Goal: Download file/media

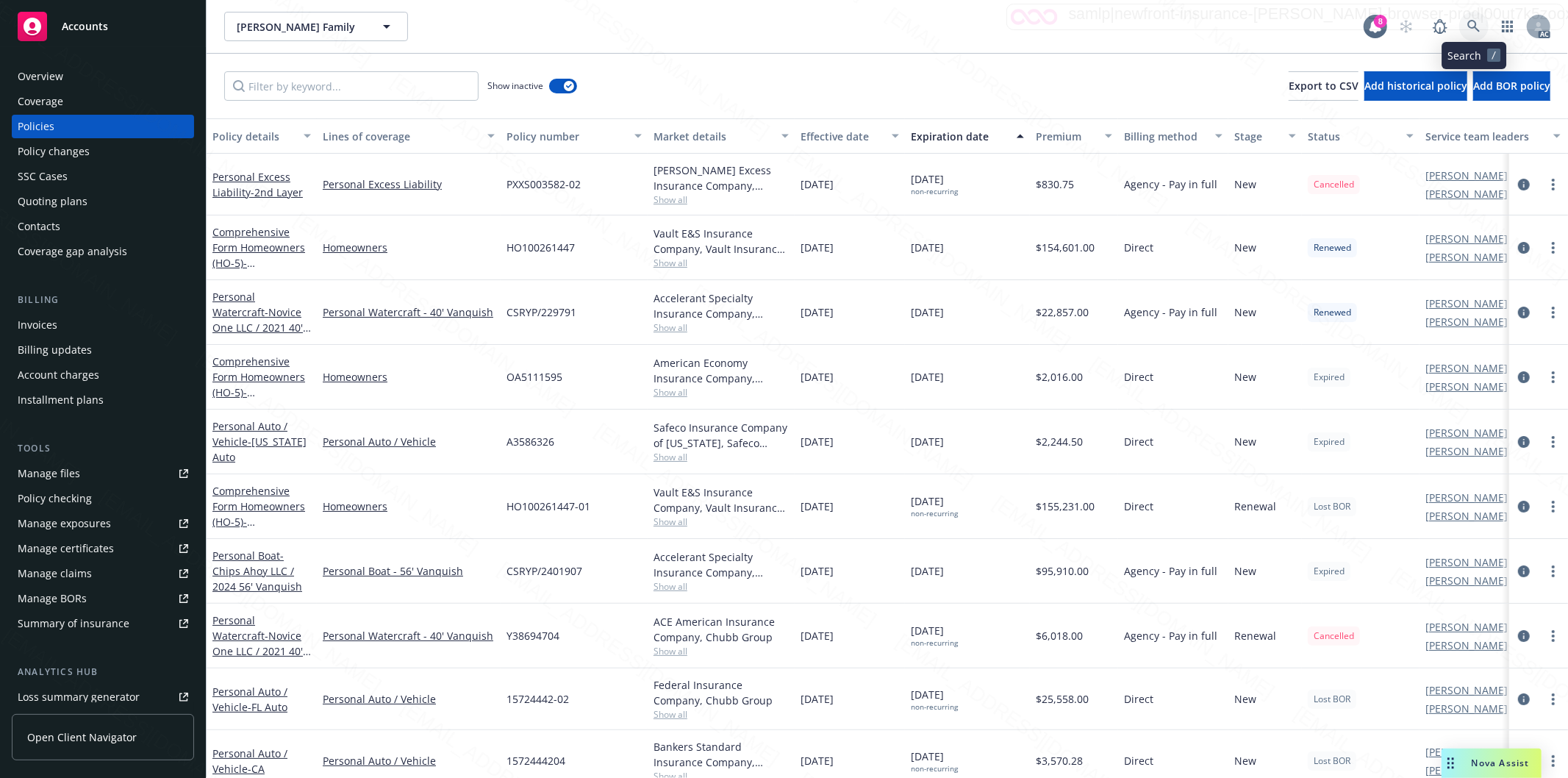
click at [1473, 25] on icon at bounding box center [1474, 26] width 13 height 13
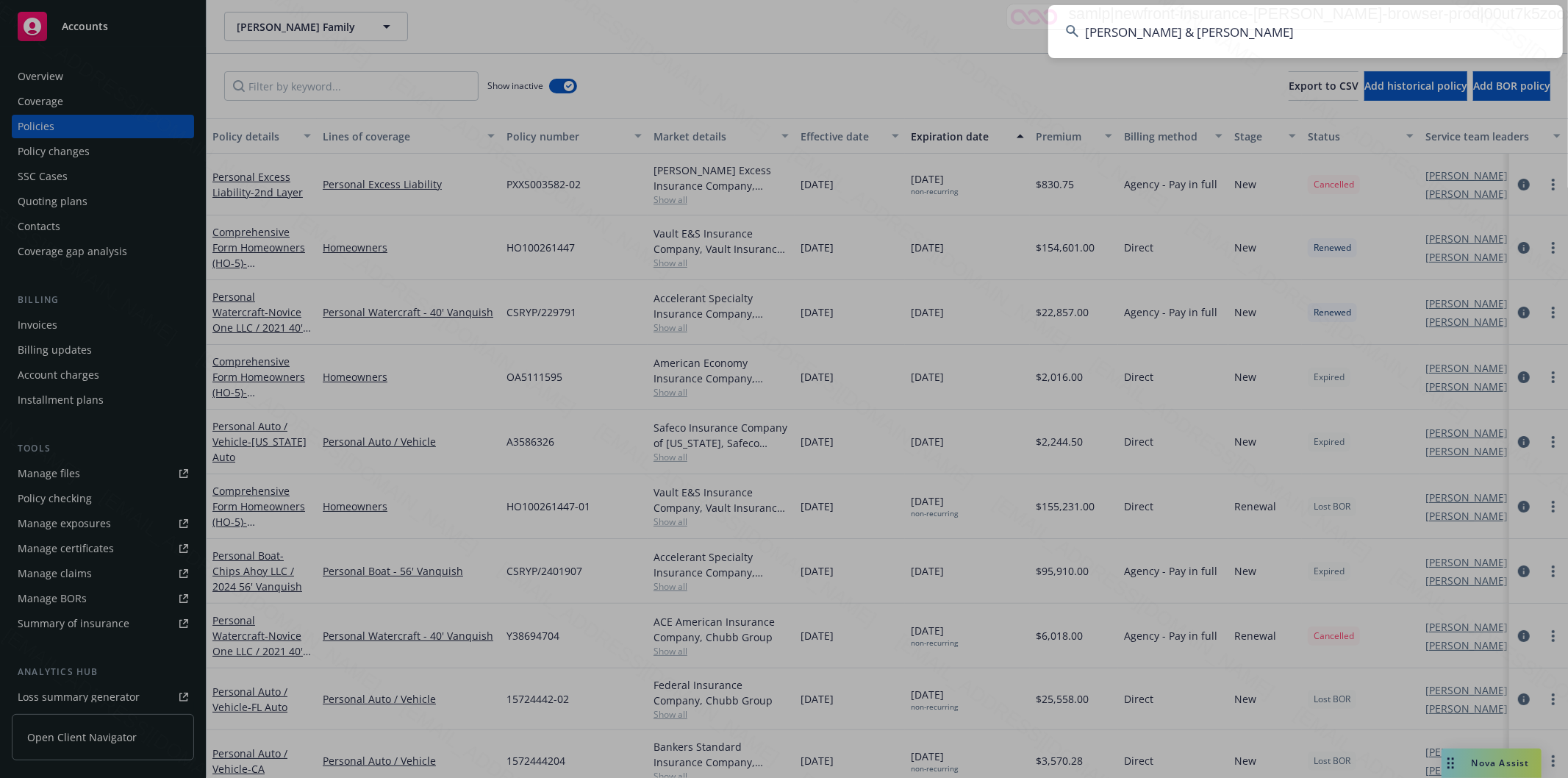
type input "[PERSON_NAME] & [PERSON_NAME]"
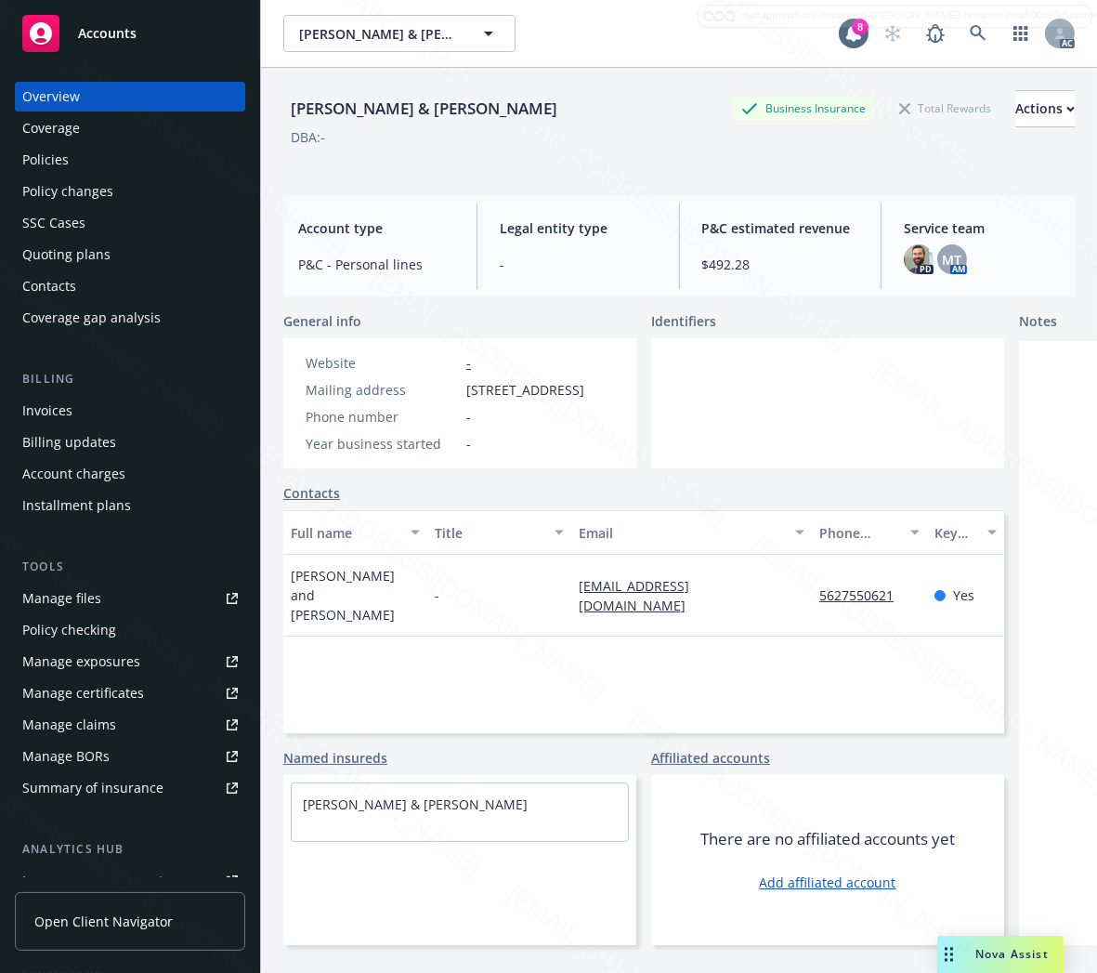
click at [45, 163] on div "Policies" at bounding box center [45, 160] width 46 height 30
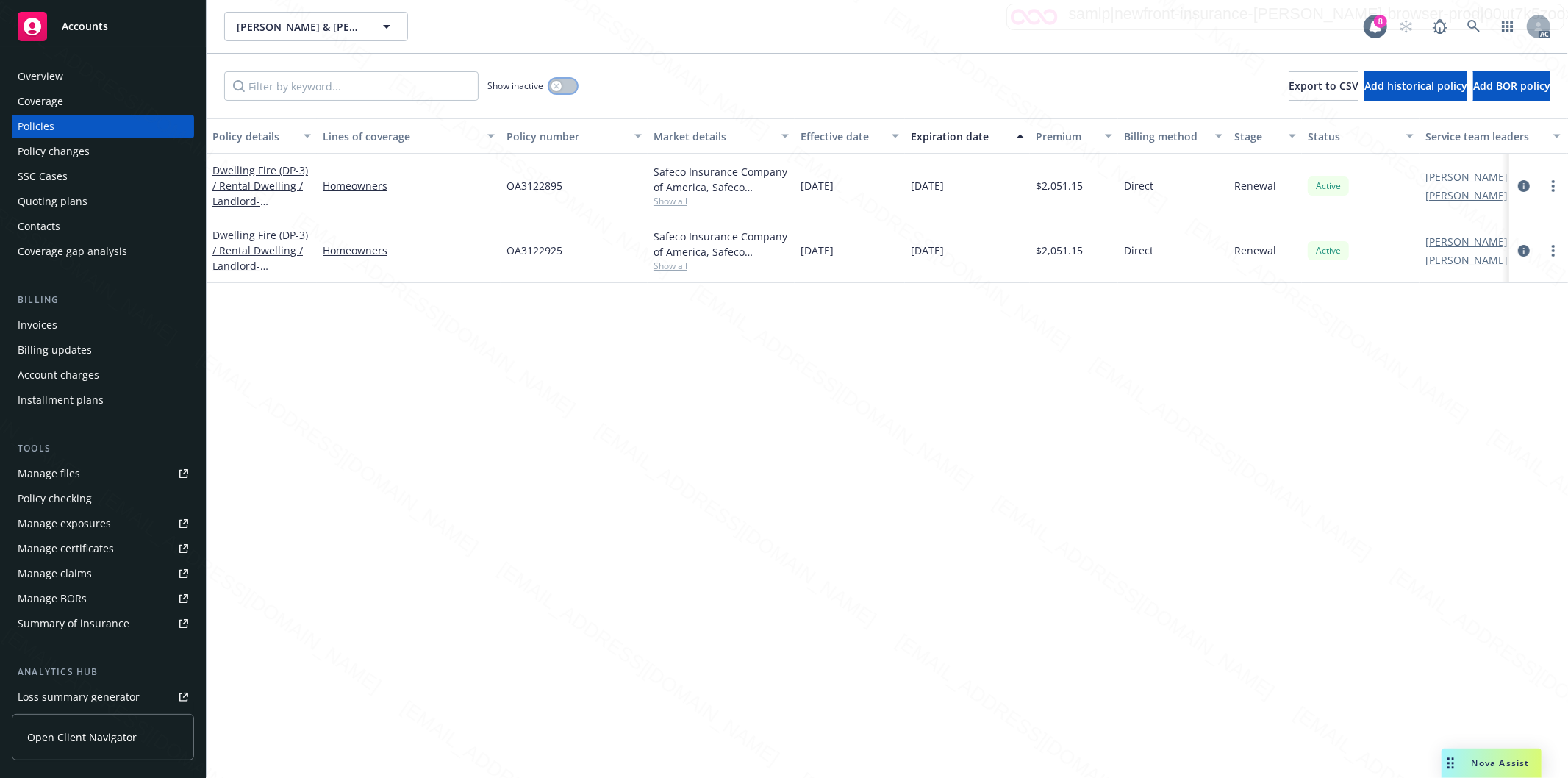
click at [566, 87] on button "button" at bounding box center [562, 85] width 28 height 15
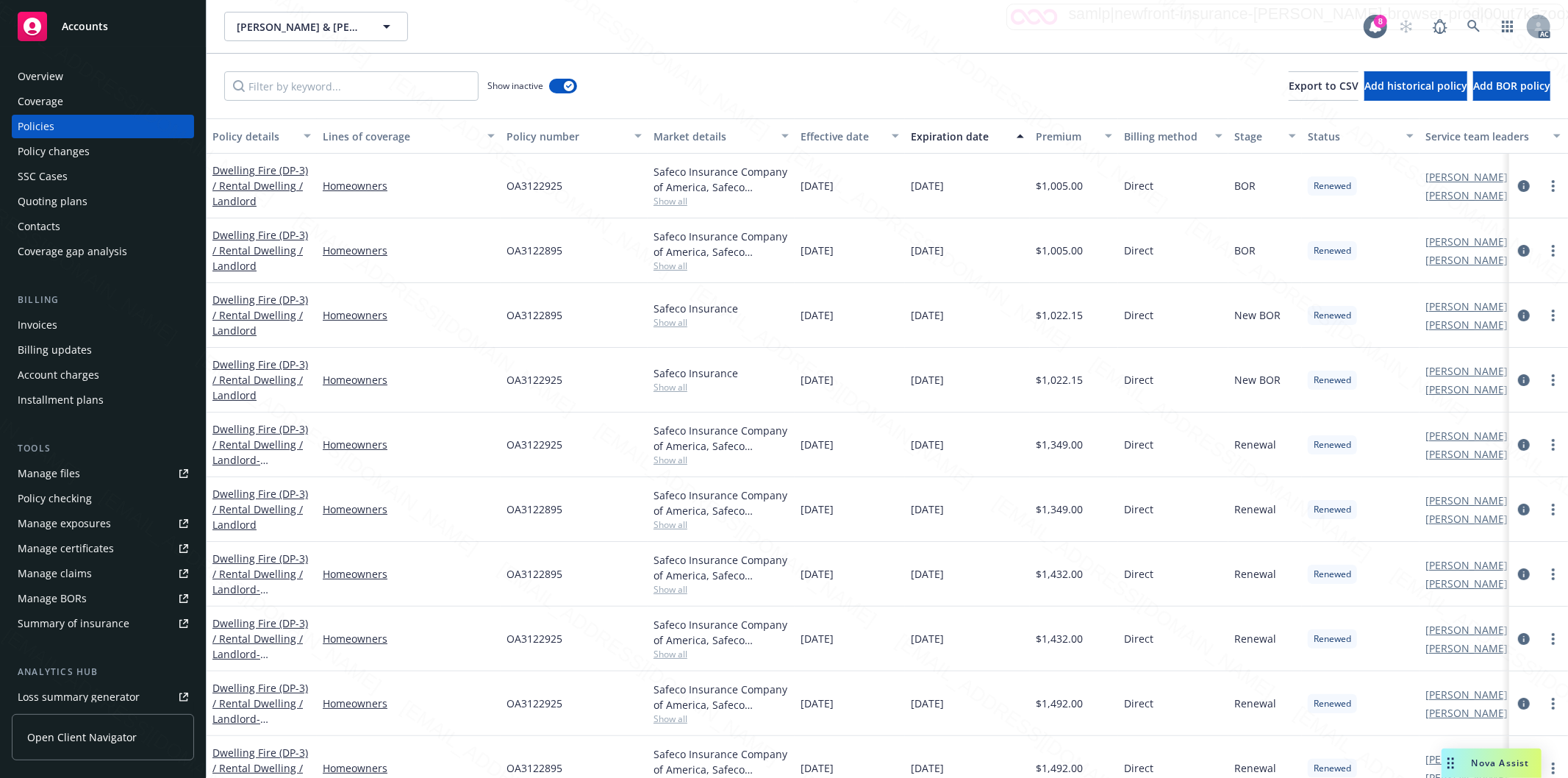
click at [753, 89] on div "Show inactive Export to CSV Add historical policy Add BOR policy" at bounding box center [887, 86] width 1362 height 65
click at [875, 135] on div "Effective date" at bounding box center [842, 137] width 82 height 16
click at [873, 136] on div "Effective date" at bounding box center [842, 137] width 82 height 16
click at [248, 385] on link "Dwelling Fire (DP-3) / Rental Dwelling / Landlord - [STREET_ADDRESS][PERSON_NAM…" at bounding box center [260, 396] width 96 height 76
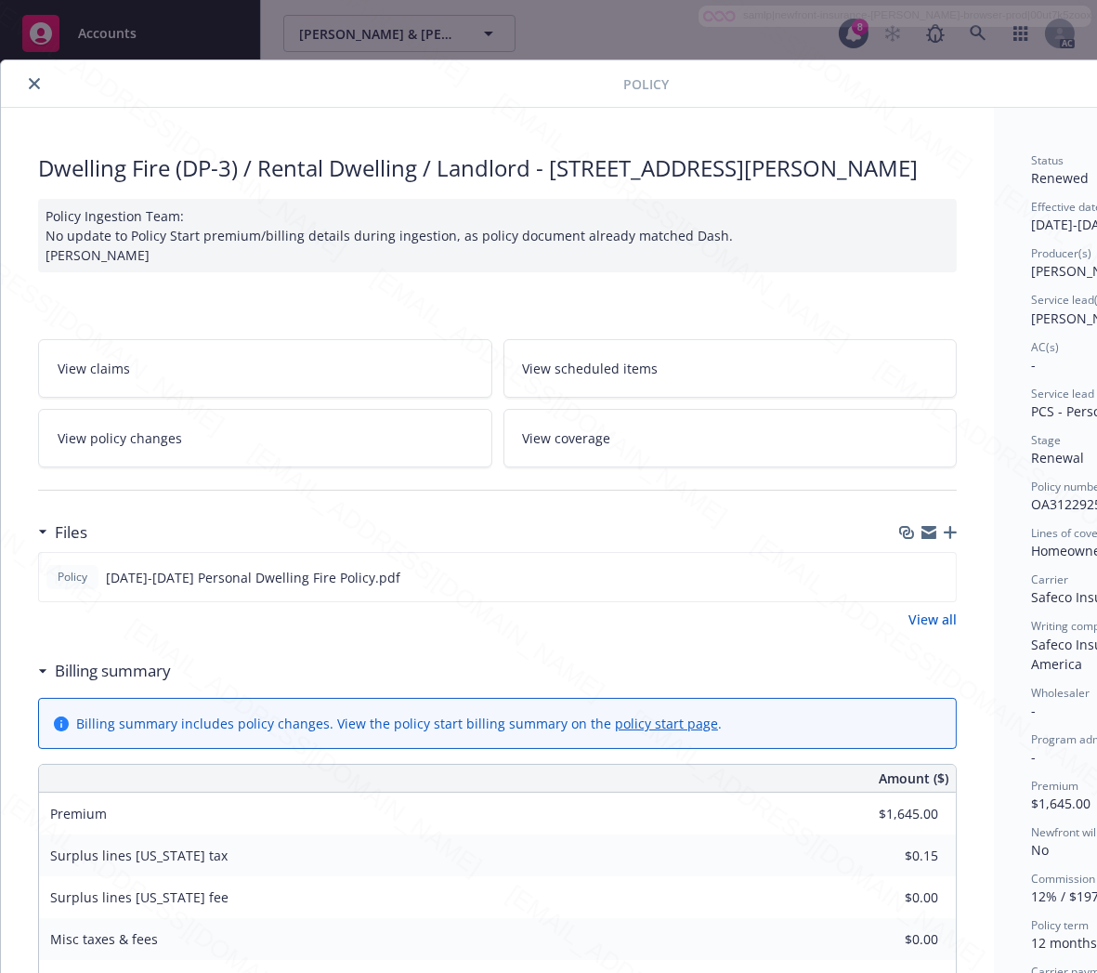
click at [125, 683] on h3 "Billing summary" at bounding box center [113, 671] width 116 height 24
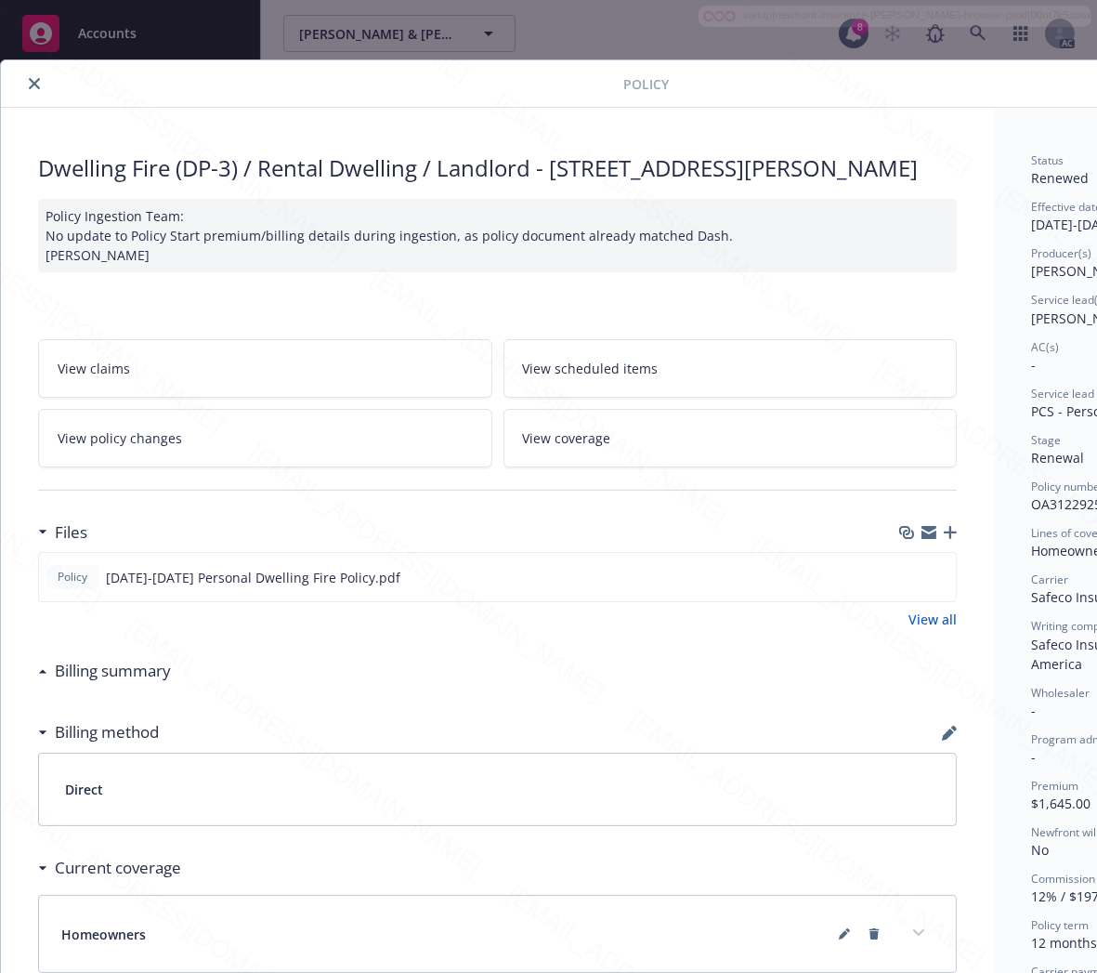
scroll to position [0, 196]
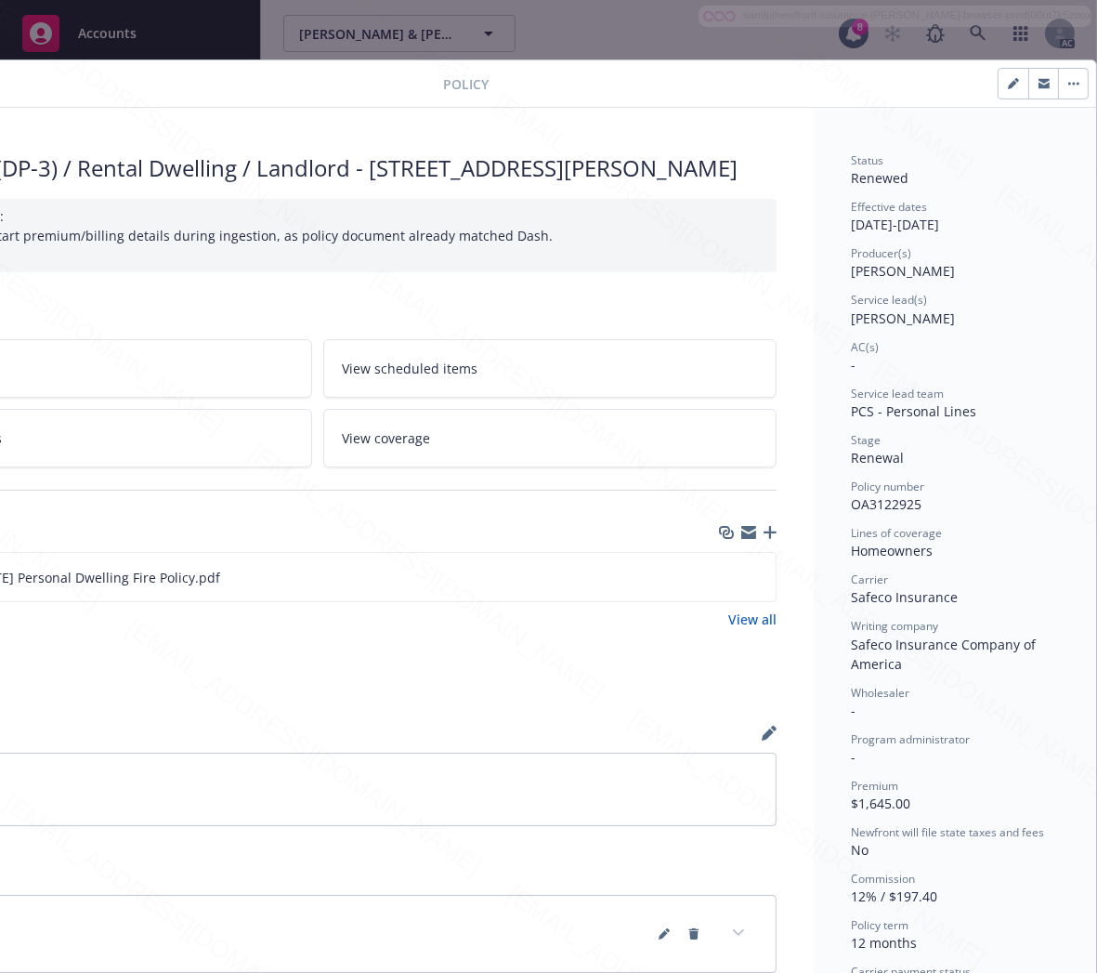
click at [554, 438] on div "View claims View scheduled items View policy changes View coverage" at bounding box center [317, 403] width 919 height 128
click at [720, 584] on icon "download file" at bounding box center [727, 576] width 15 height 15
